Goal: Find specific fact: Find specific fact

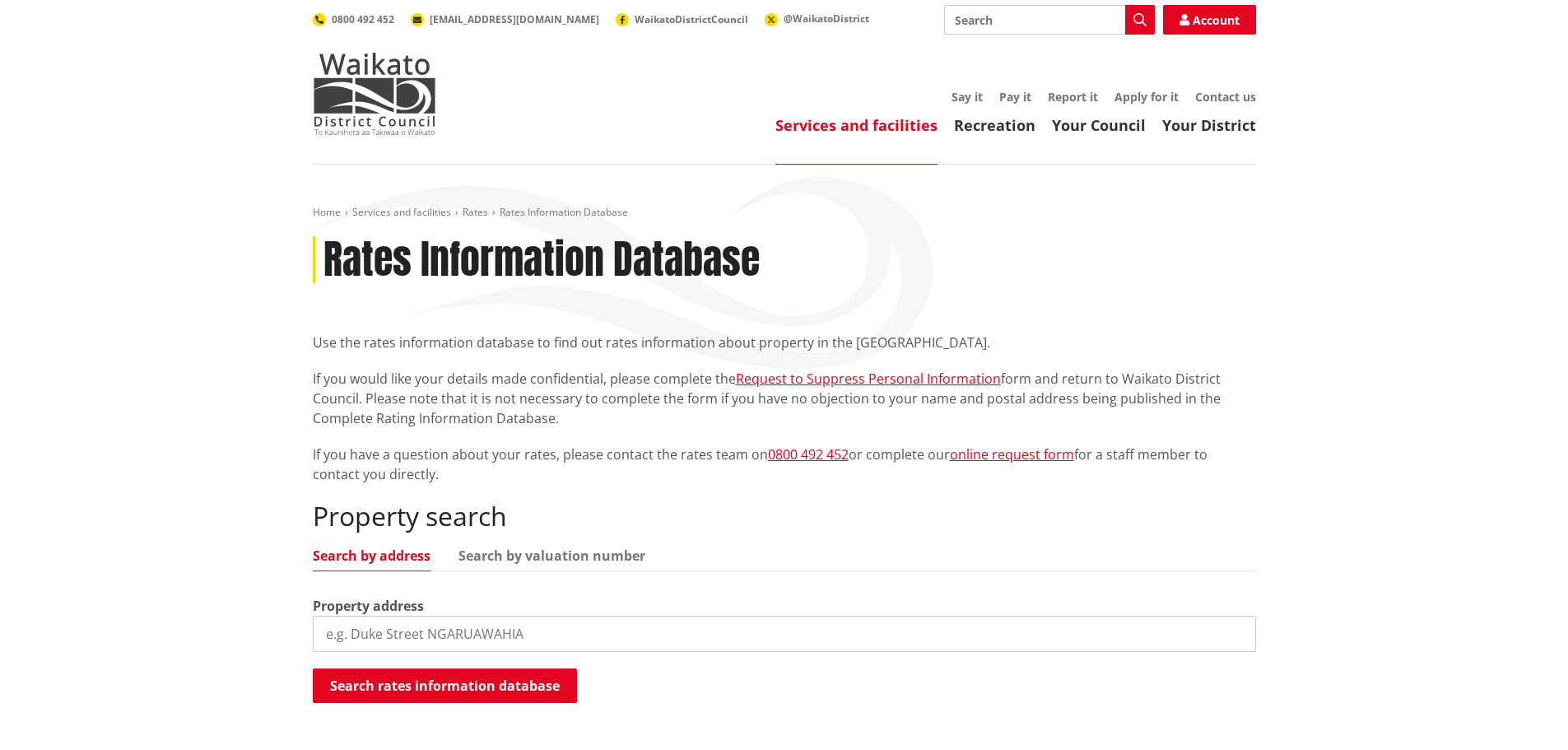
scroll to position [165, 0]
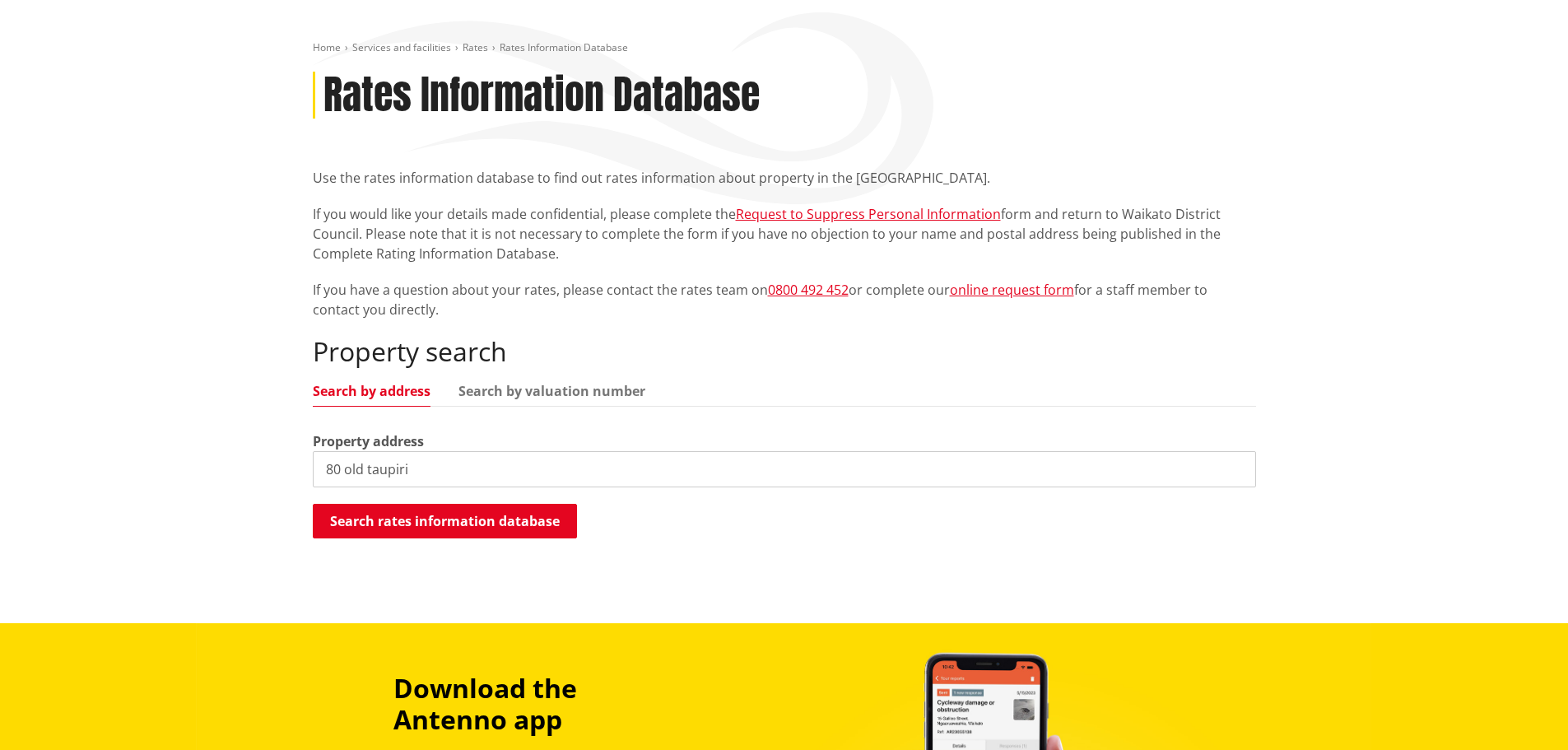
type input "80 old taupiri"
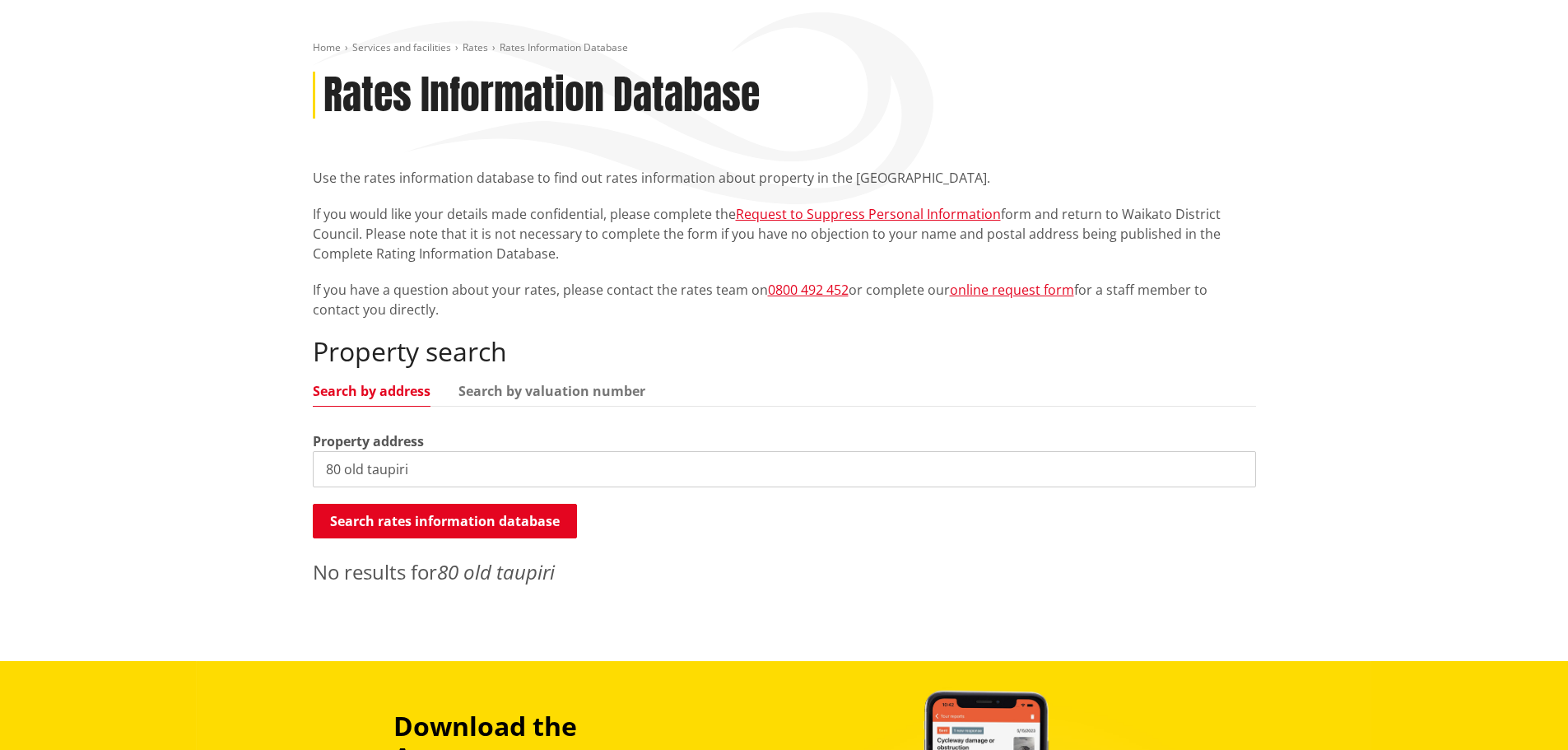
click at [468, 464] on input "80 old taupiri" at bounding box center [784, 469] width 943 height 36
type input "x"
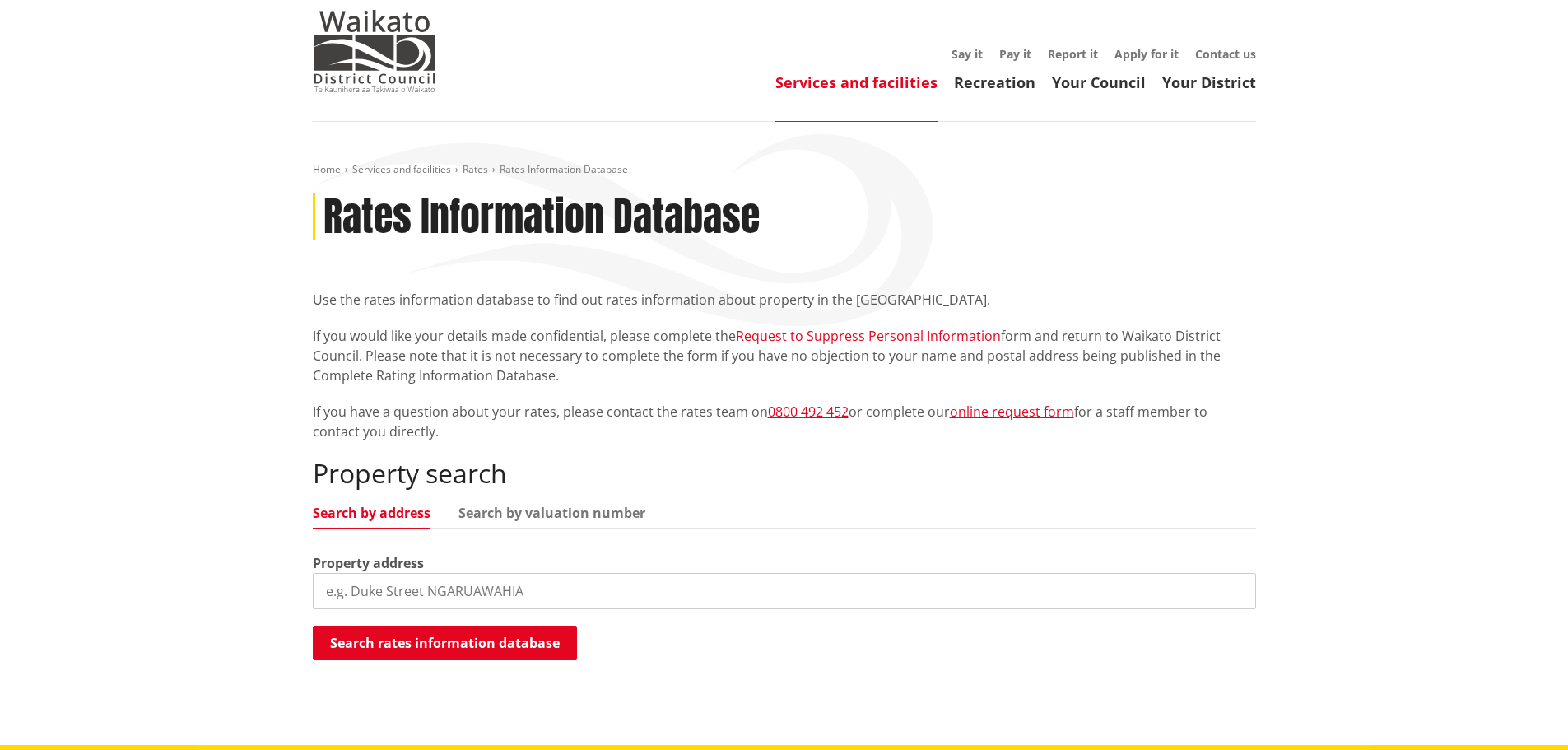
scroll to position [82, 0]
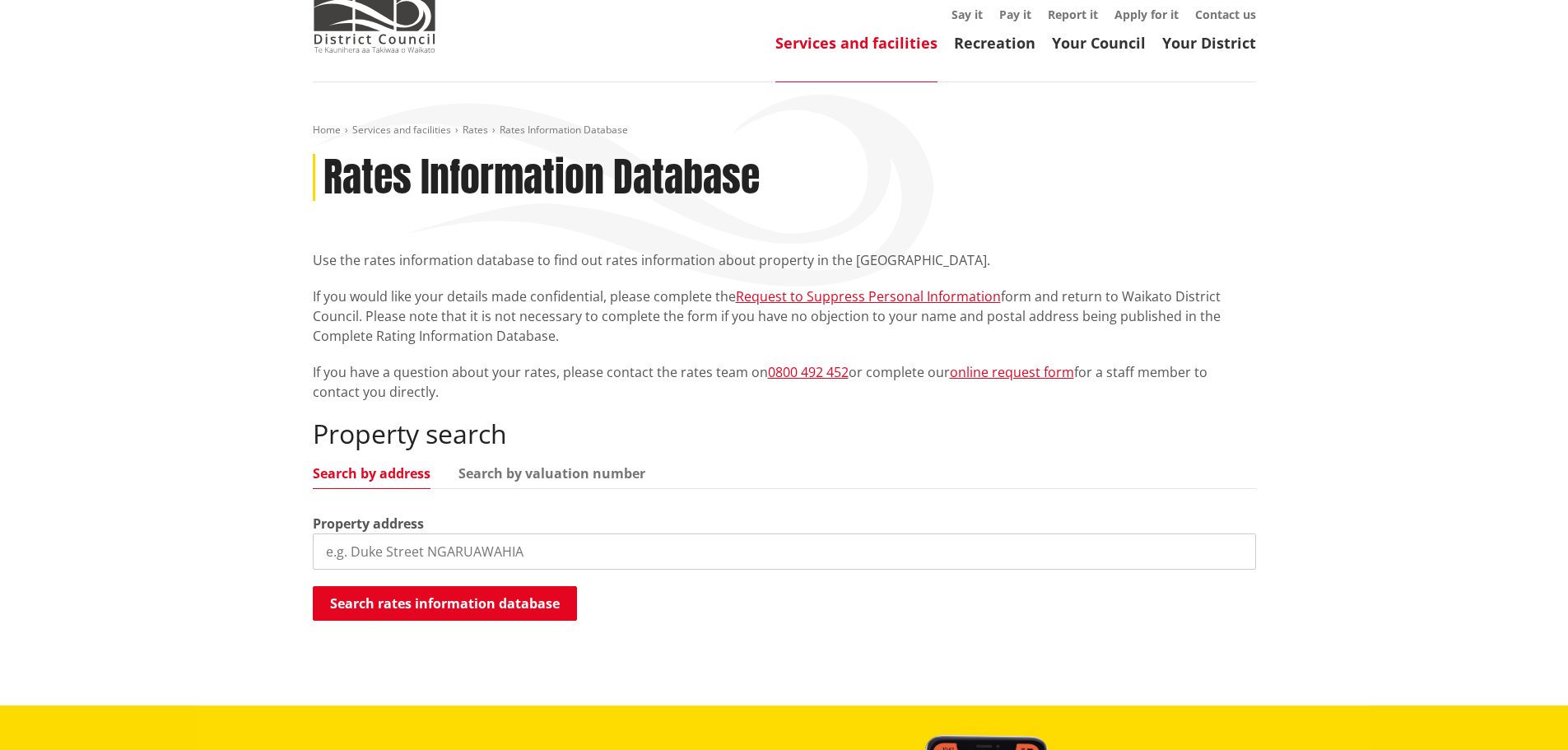
click at [527, 559] on input "search" at bounding box center [784, 552] width 943 height 36
type input "84 old taupiri"
click at [517, 597] on button "Search rates information database" at bounding box center [445, 603] width 264 height 34
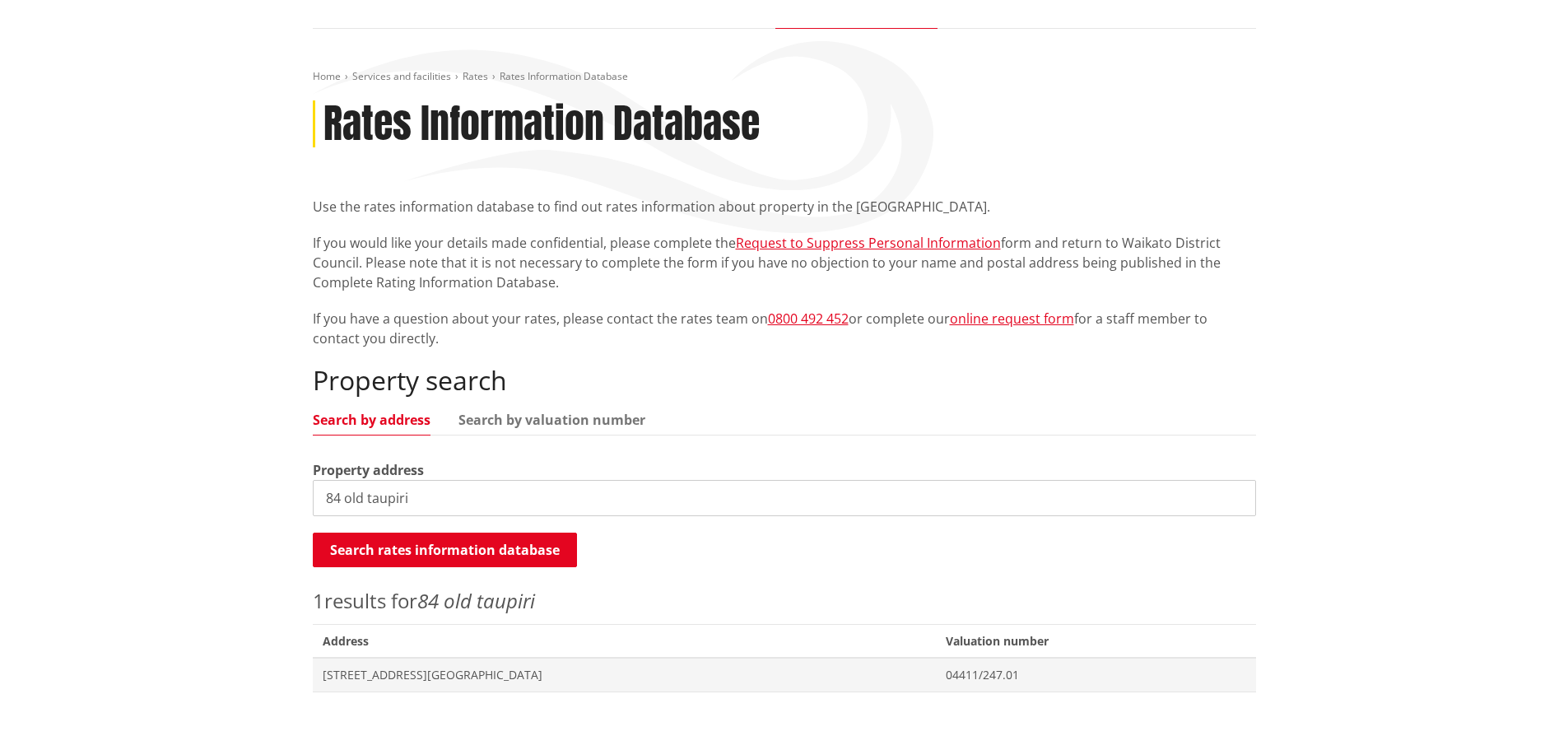
scroll to position [165, 0]
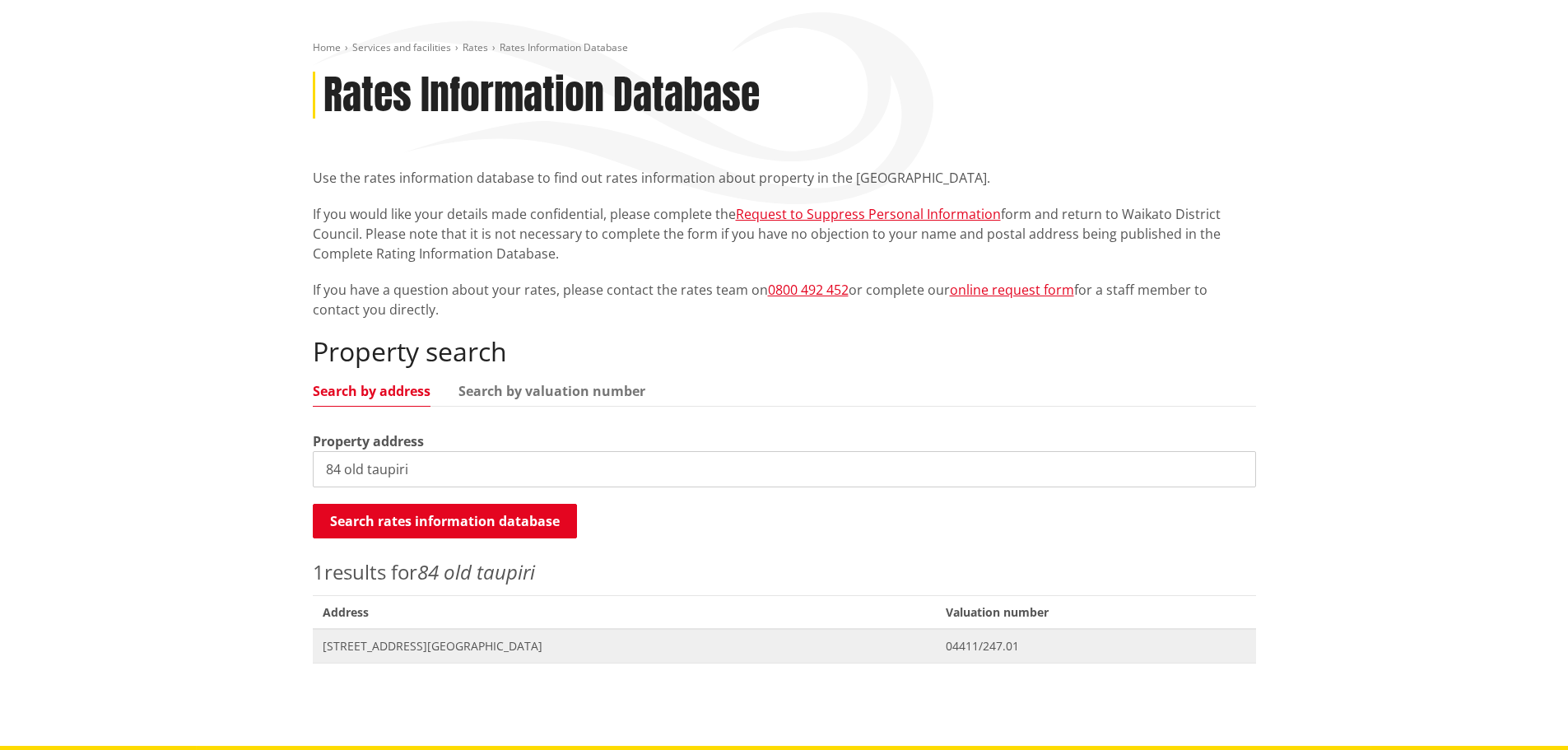
click at [339, 651] on span "[STREET_ADDRESS][GEOGRAPHIC_DATA]" at bounding box center [624, 646] width 604 height 16
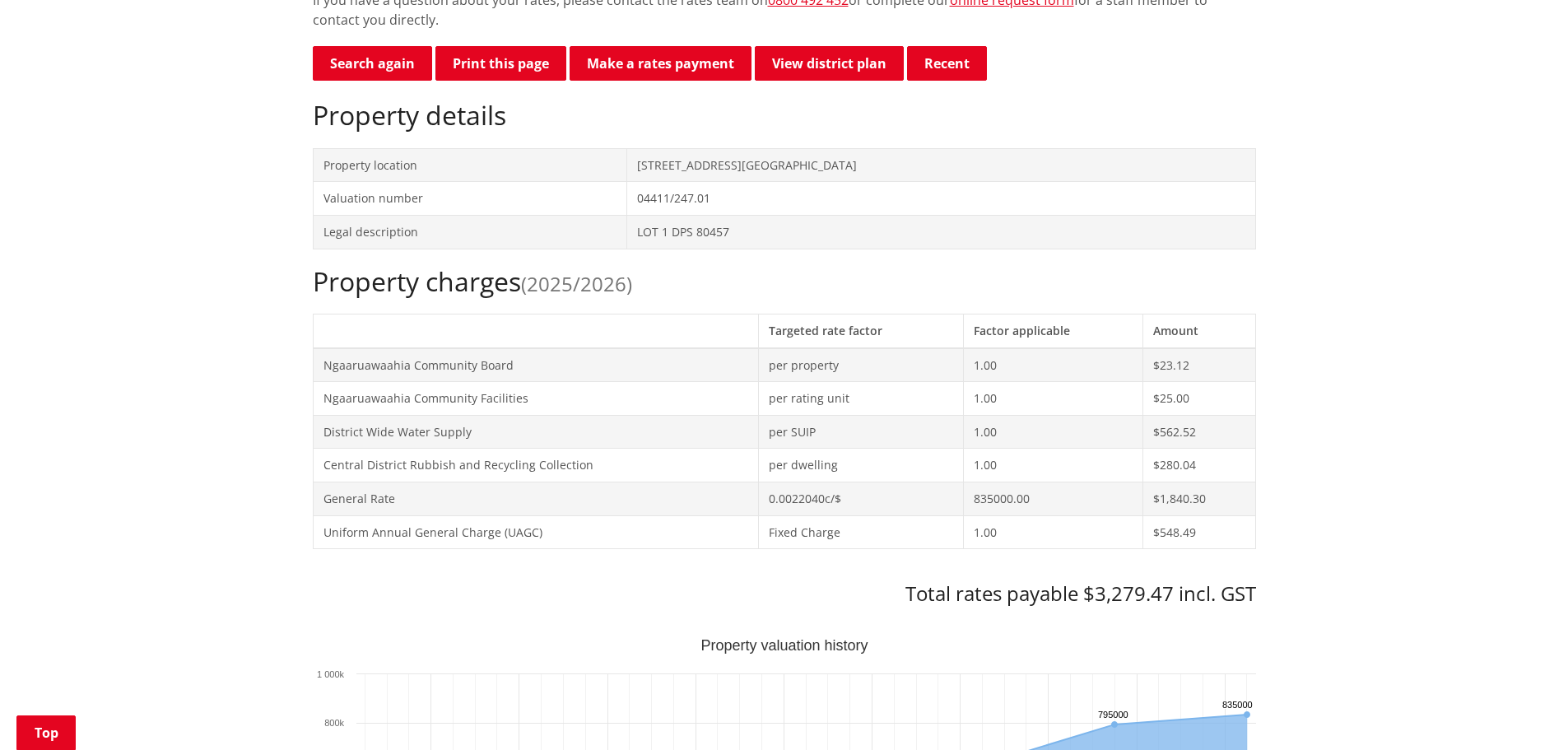
scroll to position [494, 0]
